Goal: Obtain resource: Download file/media

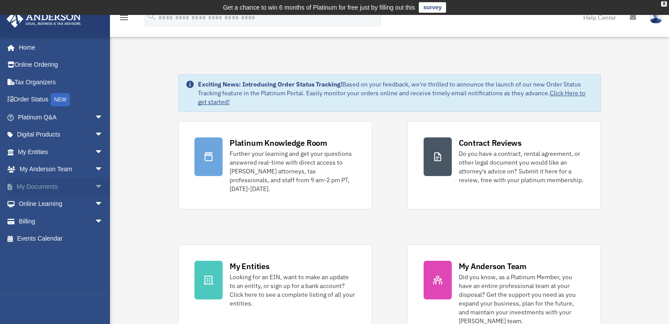
click at [95, 185] on span "arrow_drop_down" at bounding box center [104, 187] width 18 height 18
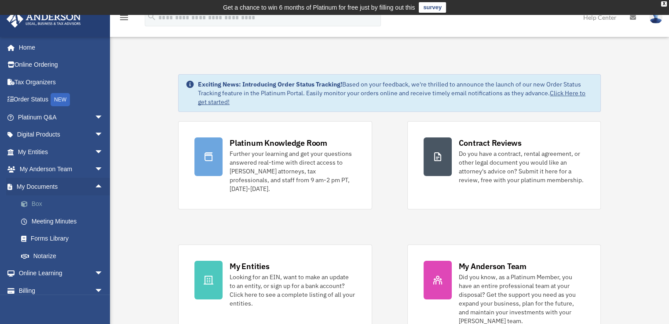
click at [56, 200] on link "Box" at bounding box center [64, 205] width 104 height 18
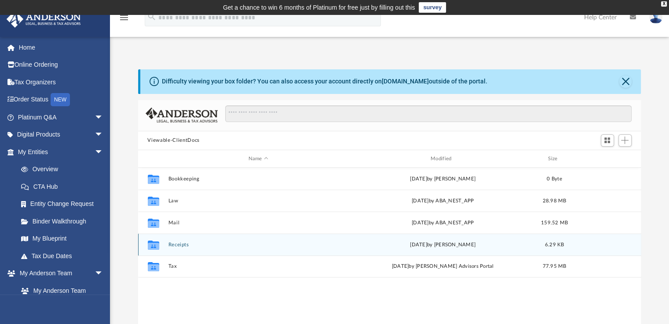
scroll to position [193, 496]
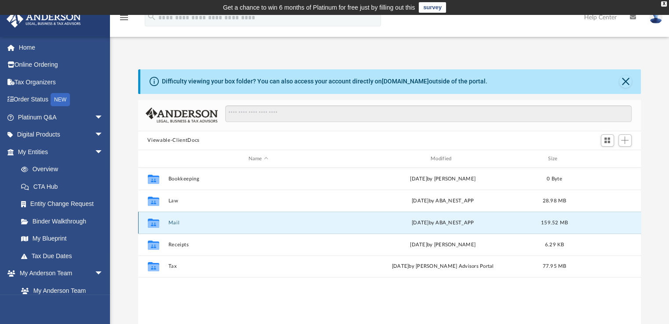
click at [189, 222] on button "Mail" at bounding box center [258, 223] width 180 height 6
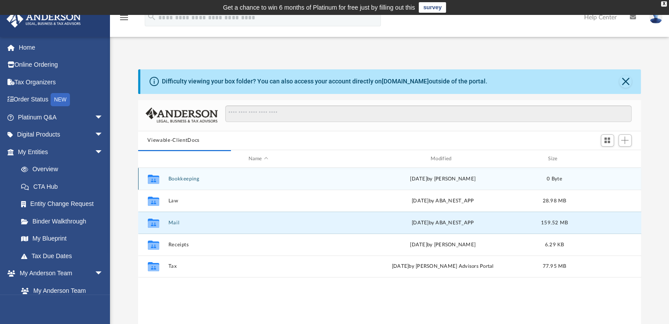
scroll to position [166, 496]
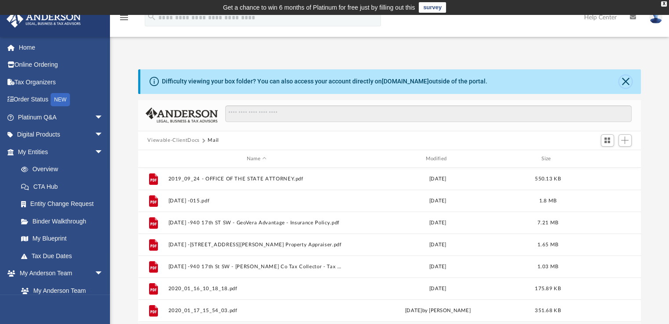
click at [624, 81] on button "Close" at bounding box center [625, 82] width 12 height 12
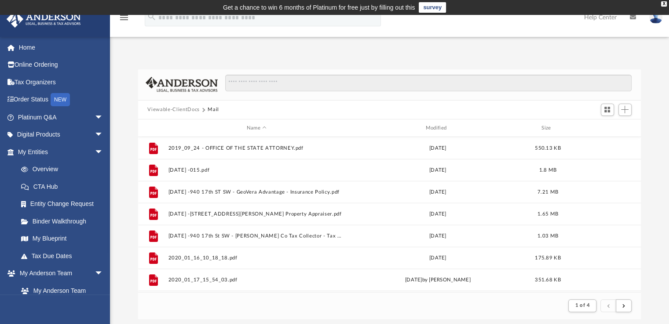
click at [434, 124] on div "Name Modified Size" at bounding box center [389, 129] width 503 height 18
click at [435, 128] on div "Modified" at bounding box center [437, 128] width 177 height 8
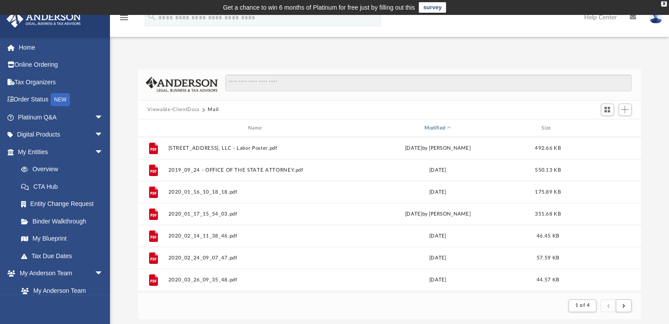
click at [445, 126] on div "Modified" at bounding box center [437, 128] width 177 height 8
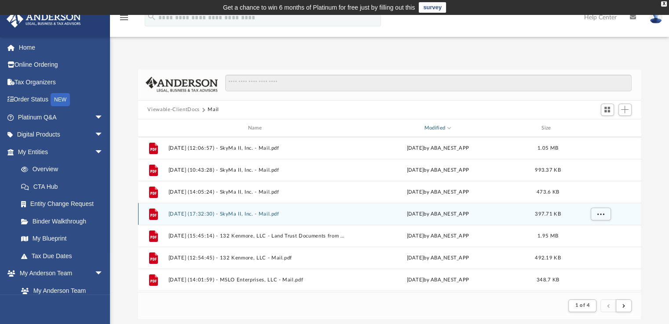
scroll to position [0, 0]
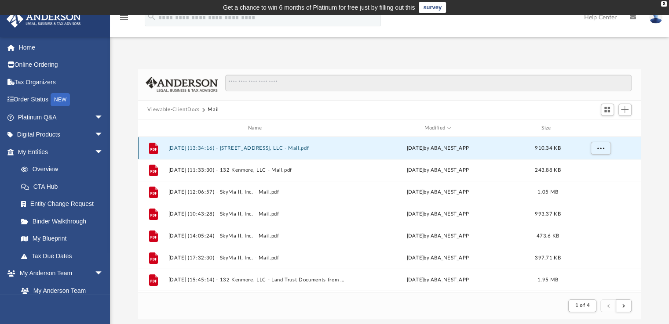
click at [289, 148] on button "2025.09.25 (13:34:16) - 940 17th St SW, LLC - Mail.pdf" at bounding box center [256, 149] width 177 height 6
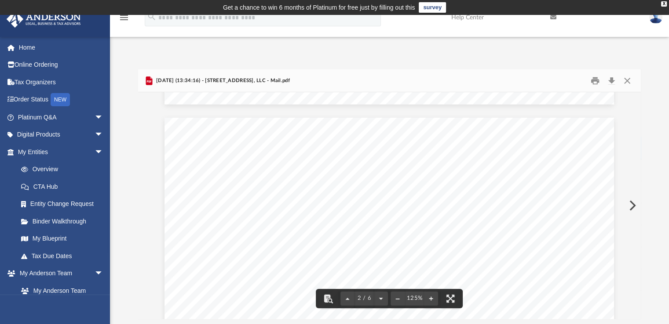
scroll to position [615, 0]
click at [612, 79] on button "Download" at bounding box center [612, 81] width 16 height 14
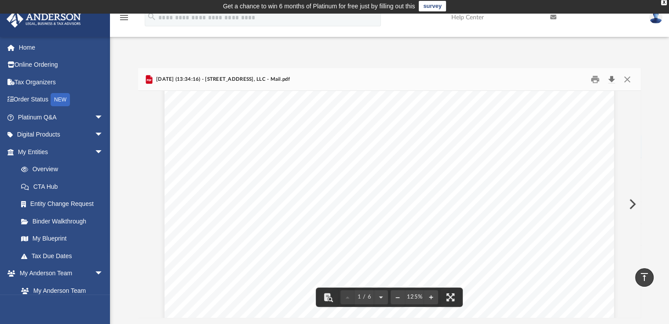
scroll to position [0, 0]
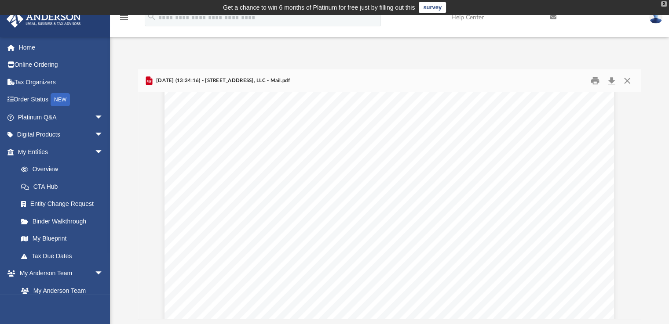
click at [663, 2] on div "X" at bounding box center [664, 3] width 6 height 5
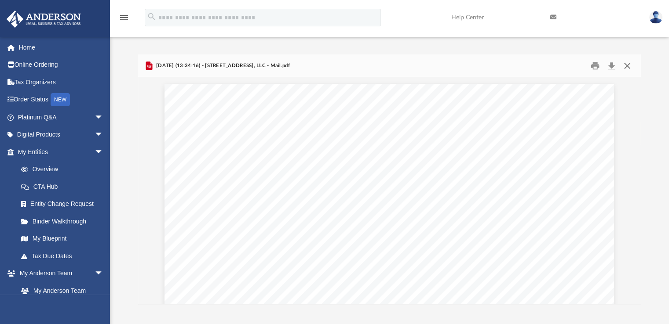
click at [628, 64] on button "Close" at bounding box center [627, 66] width 16 height 14
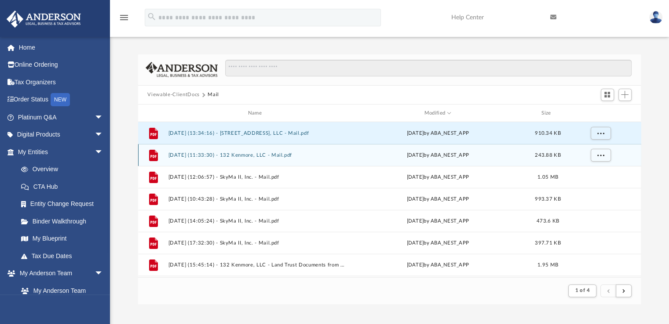
click at [271, 152] on div "File 2025.09.19 (11:33:30) - 132 Kenmore, LLC - Mail.pdf Fri Sep 19 2025 by ABA…" at bounding box center [389, 155] width 503 height 22
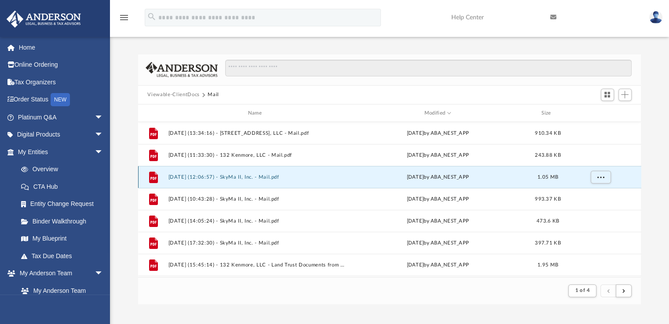
click at [271, 180] on button "2025.09.18 (12:06:57) - SkyMa II, Inc. - Mail.pdf" at bounding box center [256, 178] width 177 height 6
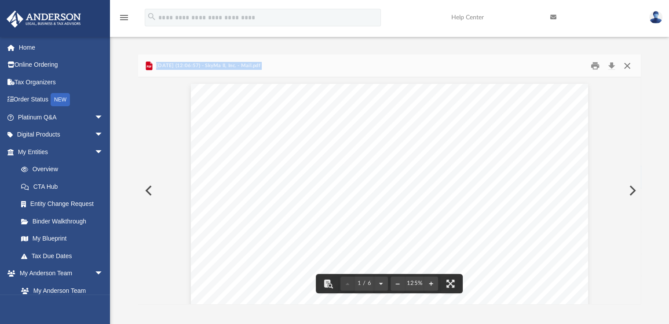
click at [624, 64] on button "Close" at bounding box center [627, 66] width 16 height 14
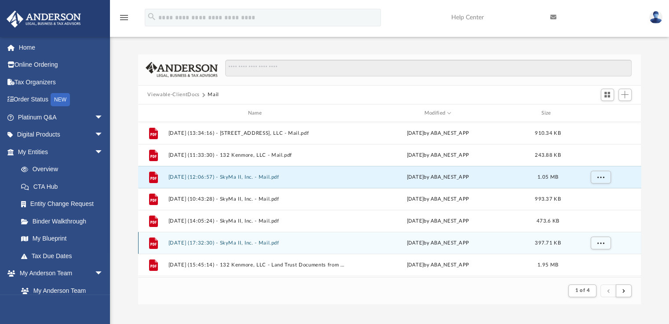
click at [297, 239] on div "File 2025.09.12 (17:32:30) - SkyMa II, Inc. - Mail.pdf Fri Sep 12 2025 by ABA_N…" at bounding box center [389, 243] width 503 height 22
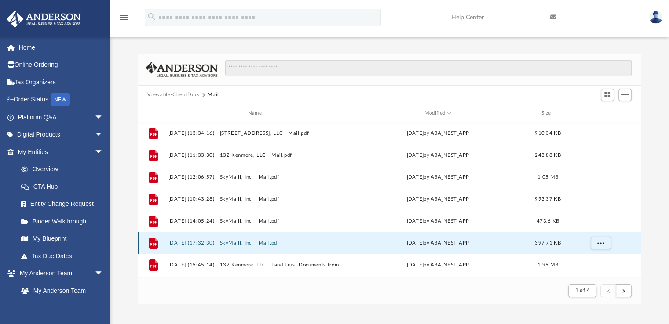
click at [297, 239] on div "File 2025.09.12 (17:32:30) - SkyMa II, Inc. - Mail.pdf Fri Sep 12 2025 by ABA_N…" at bounding box center [389, 243] width 503 height 22
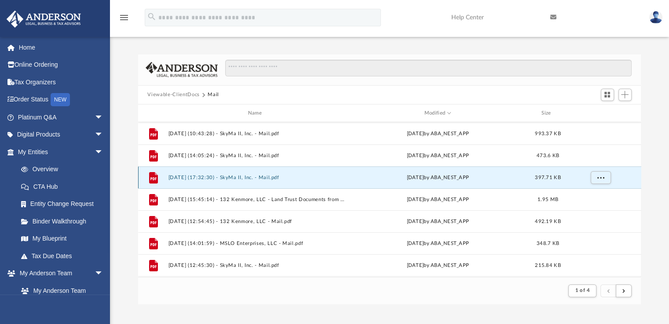
scroll to position [88, 0]
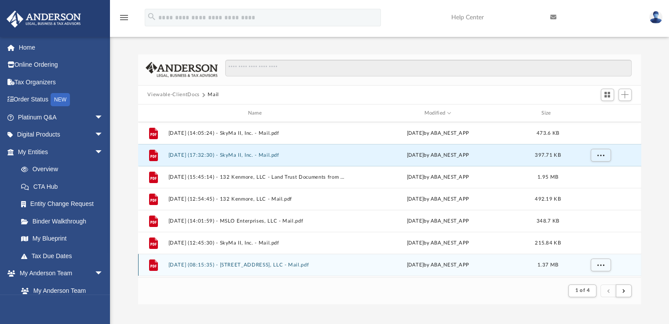
click at [297, 263] on button "2025.09.02 (08:15:35) - 940 17th St SW, LLC - Mail.pdf" at bounding box center [256, 265] width 177 height 6
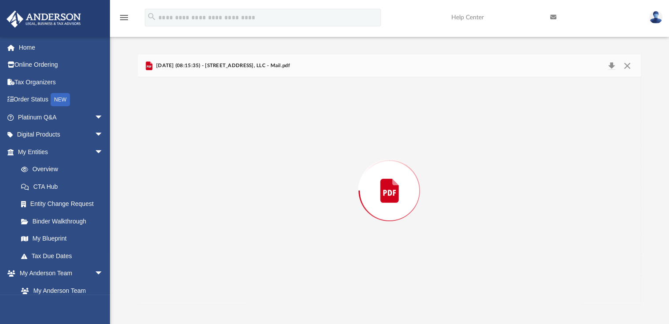
click at [297, 263] on div "Preview" at bounding box center [389, 190] width 503 height 227
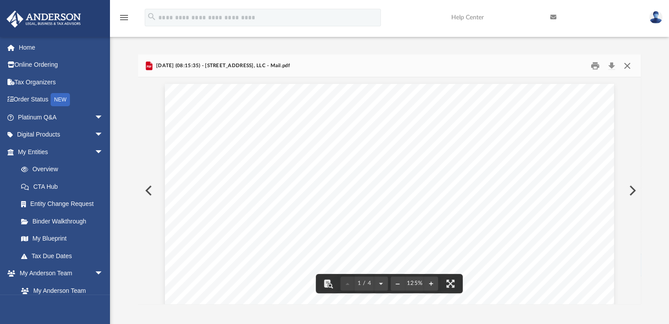
click at [627, 64] on button "Close" at bounding box center [627, 66] width 16 height 14
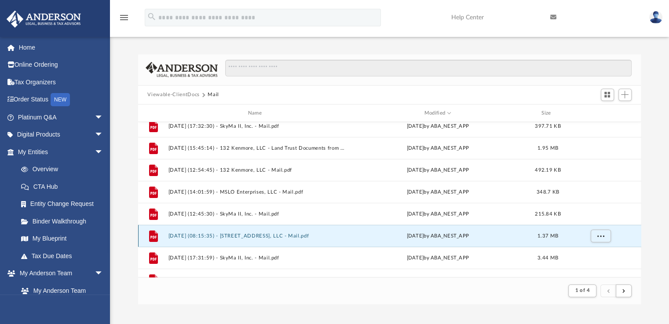
scroll to position [132, 0]
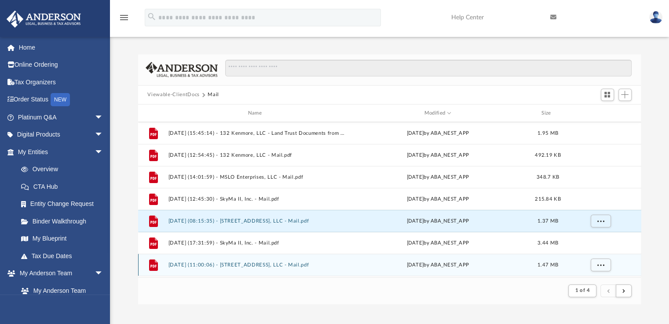
click at [299, 266] on button "2025.08.20 (11:00:06) - 940 17th St SW, LLC - Mail.pdf" at bounding box center [256, 265] width 177 height 6
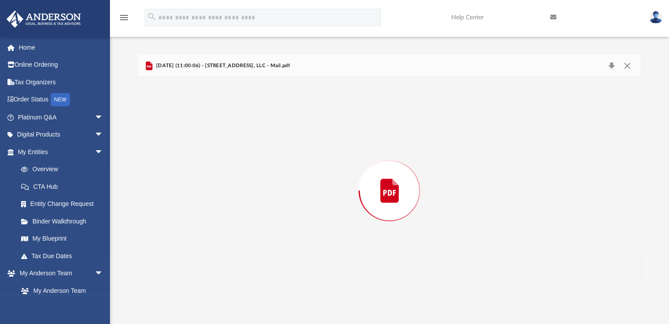
click at [299, 266] on div "Preview" at bounding box center [389, 190] width 503 height 227
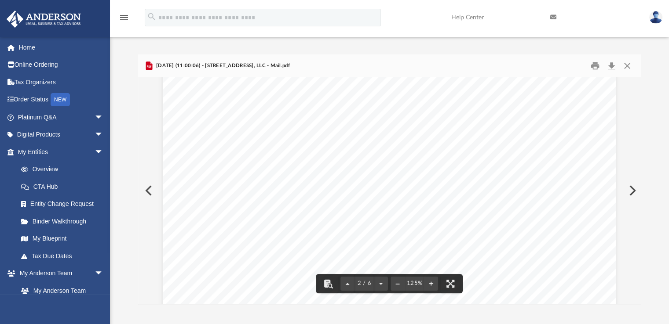
scroll to position [572, 0]
click at [630, 66] on button "Close" at bounding box center [627, 66] width 16 height 14
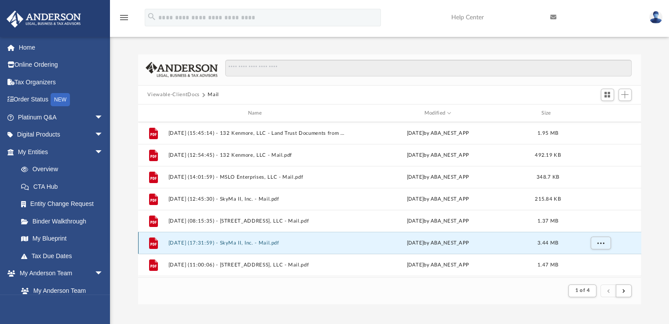
click at [307, 244] on button "2025.08.27 (17:31:59) - SkyMa II, Inc. - Mail.pdf" at bounding box center [256, 243] width 177 height 6
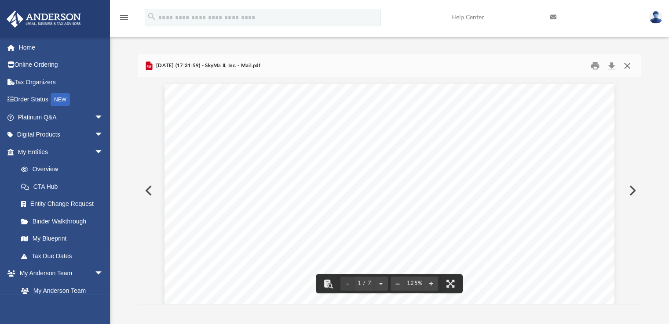
click at [628, 64] on button "Close" at bounding box center [627, 66] width 16 height 14
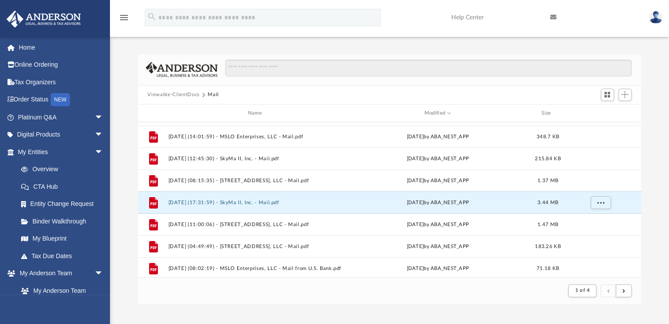
scroll to position [176, 0]
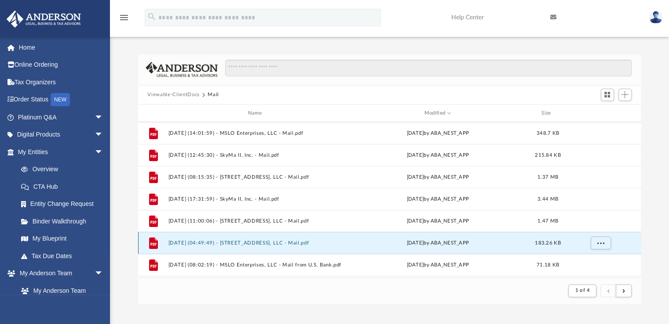
click at [280, 241] on button "2025.08.06 (04:49:49) - 940 17th St SW, LLC - Mail.pdf" at bounding box center [256, 243] width 177 height 6
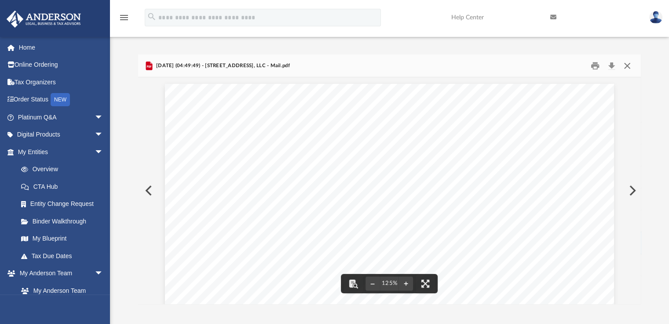
click at [626, 65] on button "Close" at bounding box center [627, 66] width 16 height 14
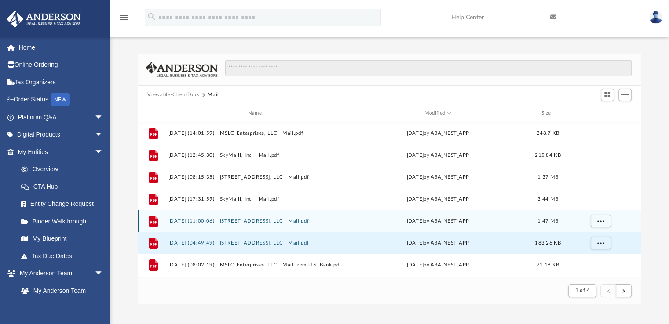
click at [294, 218] on div "File 2025.08.20 (11:00:06) - 940 17th St SW, LLC - Mail.pdf Wed Aug 20 2025 by …" at bounding box center [389, 221] width 503 height 22
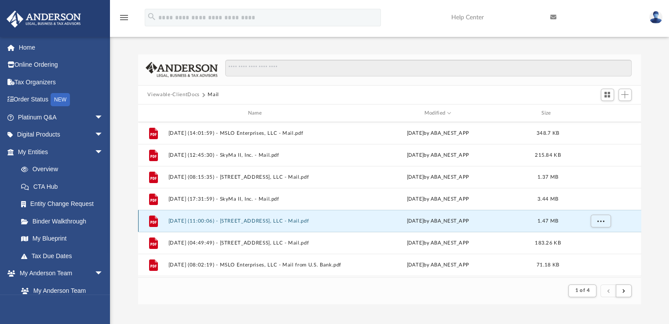
click at [294, 218] on div "File 2025.08.20 (11:00:06) - 940 17th St SW, LLC - Mail.pdf Wed Aug 20 2025 by …" at bounding box center [389, 221] width 503 height 22
click at [252, 220] on button "2025.08.20 (11:00:06) - 940 17th St SW, LLC - Mail.pdf" at bounding box center [256, 221] width 177 height 6
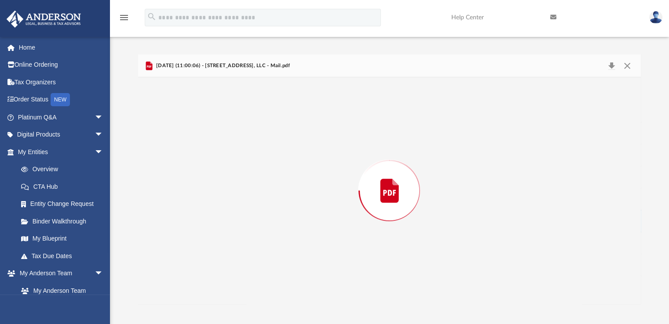
click at [252, 220] on div "Preview" at bounding box center [389, 190] width 503 height 227
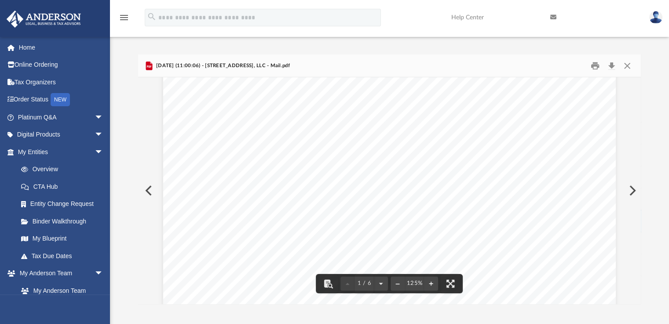
scroll to position [44, 0]
click at [628, 66] on button "Close" at bounding box center [627, 66] width 16 height 14
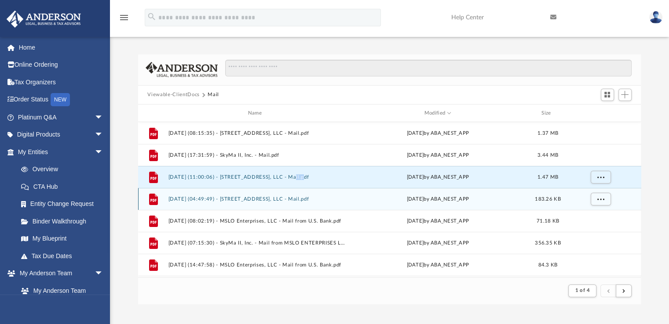
scroll to position [264, 0]
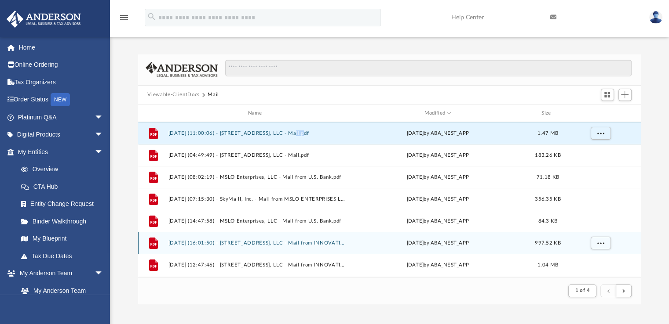
click at [294, 242] on button "2025.07.17 (16:01:50) - 940 17th St SW, LLC - Mail from INNOVATIVE INSURANCE OF…" at bounding box center [256, 243] width 177 height 6
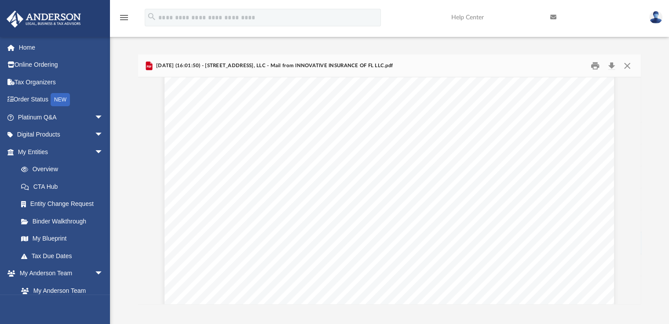
scroll to position [308, 0]
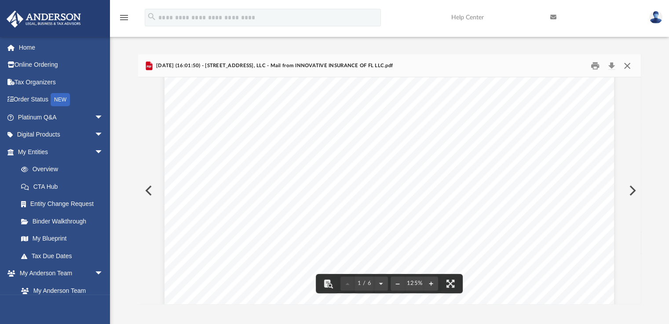
click at [628, 62] on button "Close" at bounding box center [627, 66] width 16 height 14
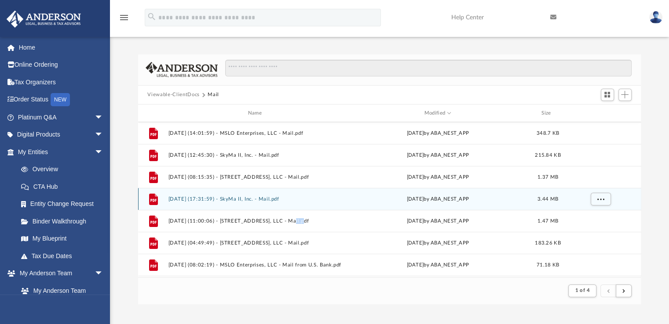
scroll to position [132, 0]
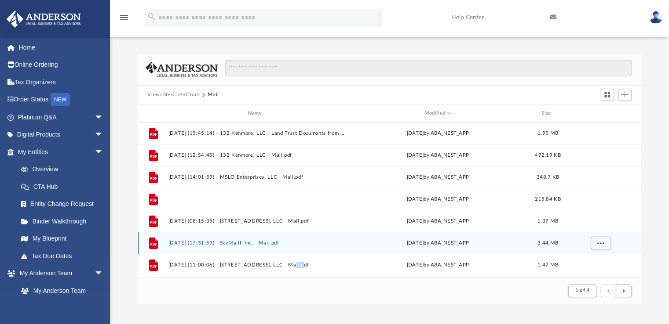
click at [339, 202] on button "2025.09.05 (12:45:30) - SkyMa II, Inc. - Mail.pdf" at bounding box center [256, 200] width 177 height 6
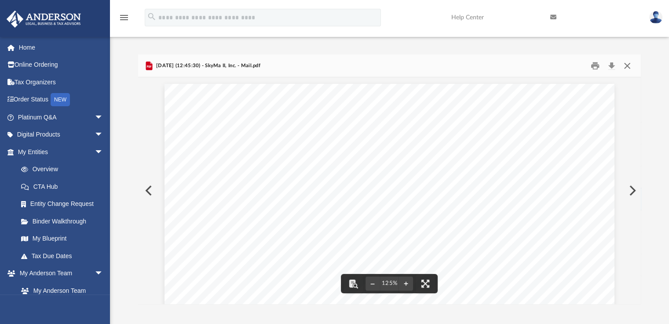
click at [626, 62] on button "Close" at bounding box center [627, 66] width 16 height 14
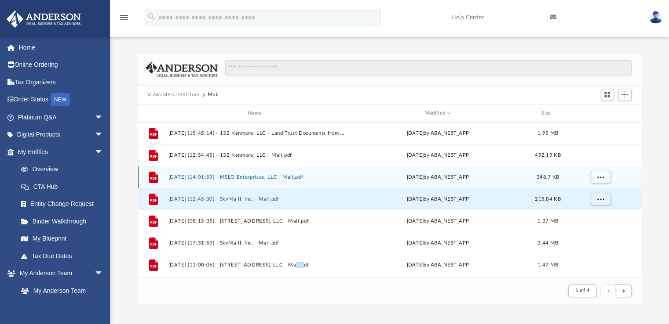
click at [285, 175] on button "2025.09.09 (14:01:59) - MSLO Enterprises, LLC - Mail.pdf" at bounding box center [256, 178] width 177 height 6
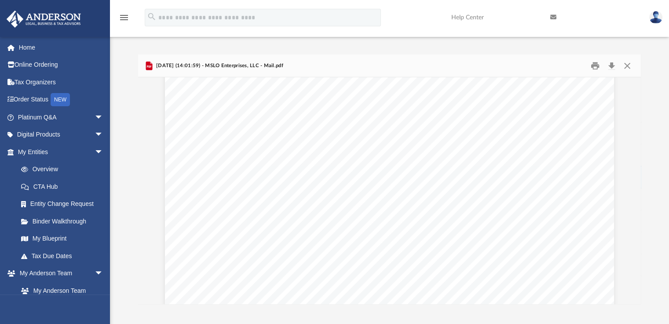
scroll to position [176, 0]
click at [611, 63] on button "Download" at bounding box center [612, 66] width 16 height 14
